Goal: Information Seeking & Learning: Stay updated

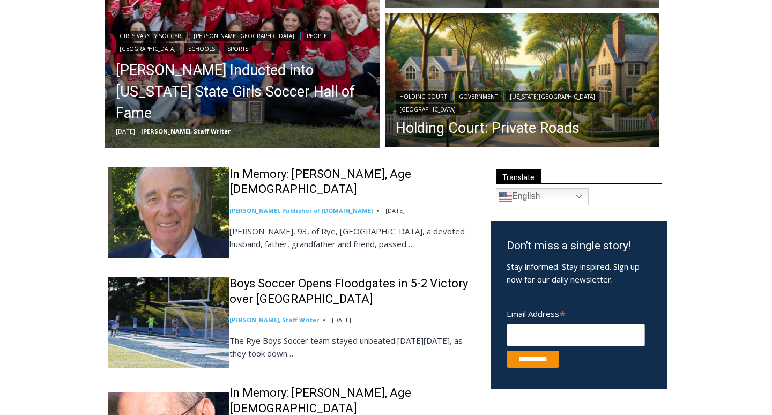
scroll to position [285, 0]
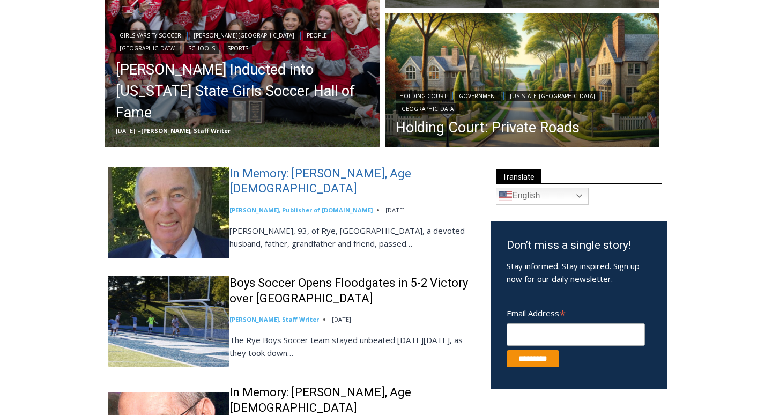
click at [301, 196] on link "In Memory: Richard Allen Hynson, Age 93" at bounding box center [351, 181] width 243 height 31
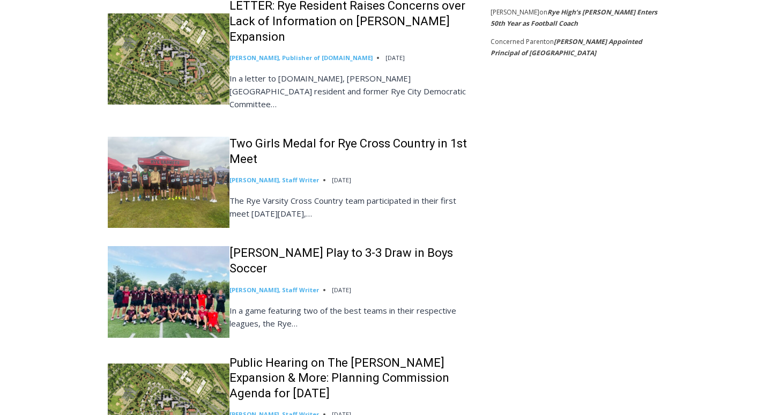
scroll to position [1341, 0]
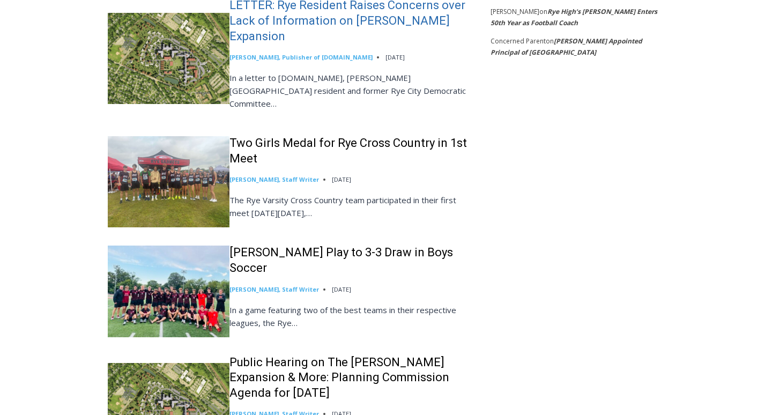
click at [331, 44] on link "LETTER: Rye Resident Raises Concerns over Lack of Information on Osborn Expansi…" at bounding box center [351, 21] width 243 height 46
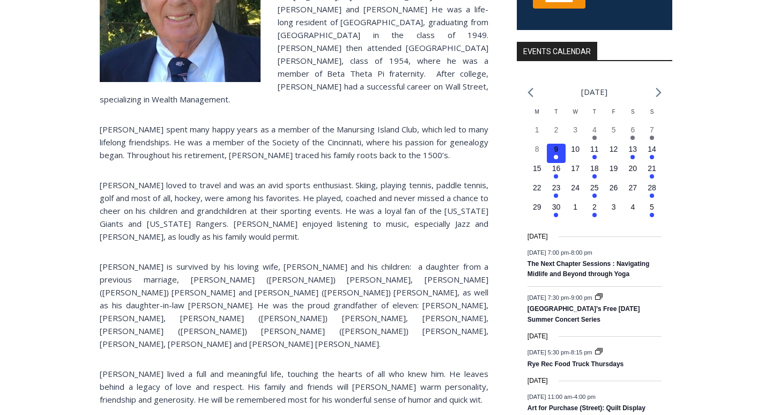
scroll to position [138, 0]
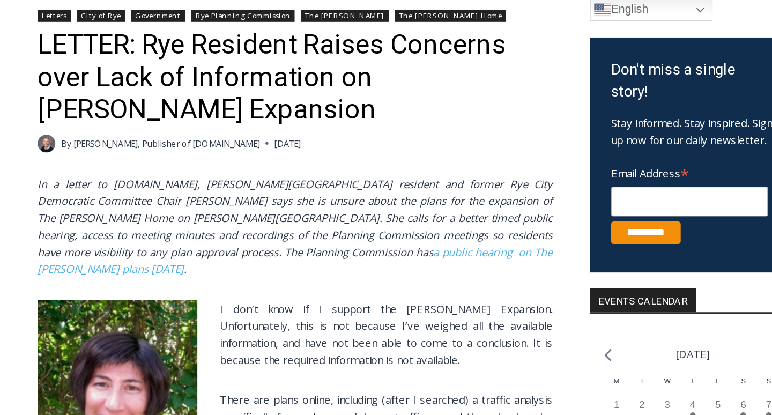
scroll to position [20, 0]
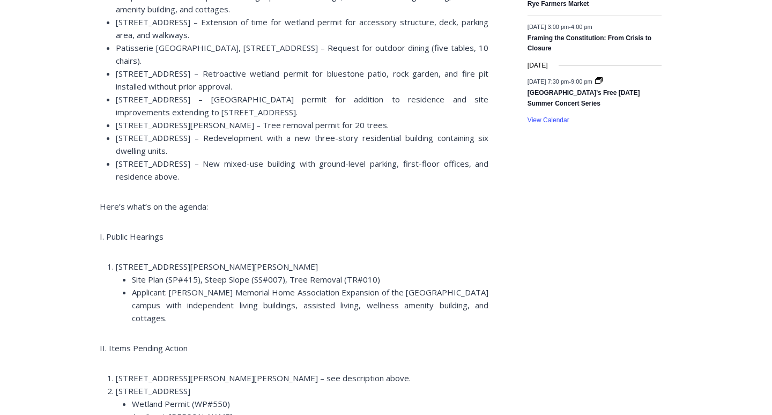
scroll to position [959, 0]
